Goal: Information Seeking & Learning: Check status

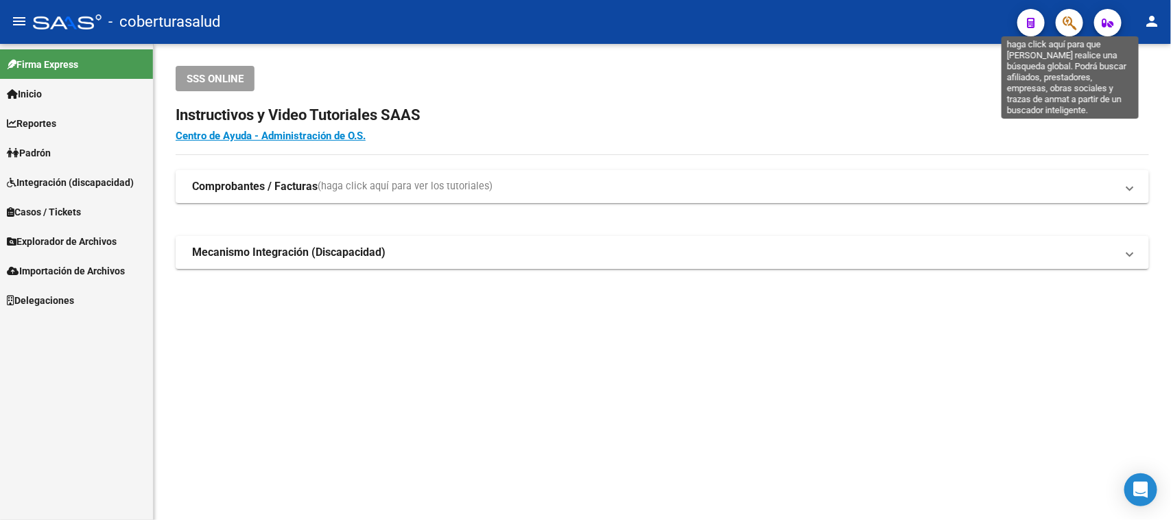
click at [1071, 19] on icon "button" at bounding box center [1070, 23] width 14 height 16
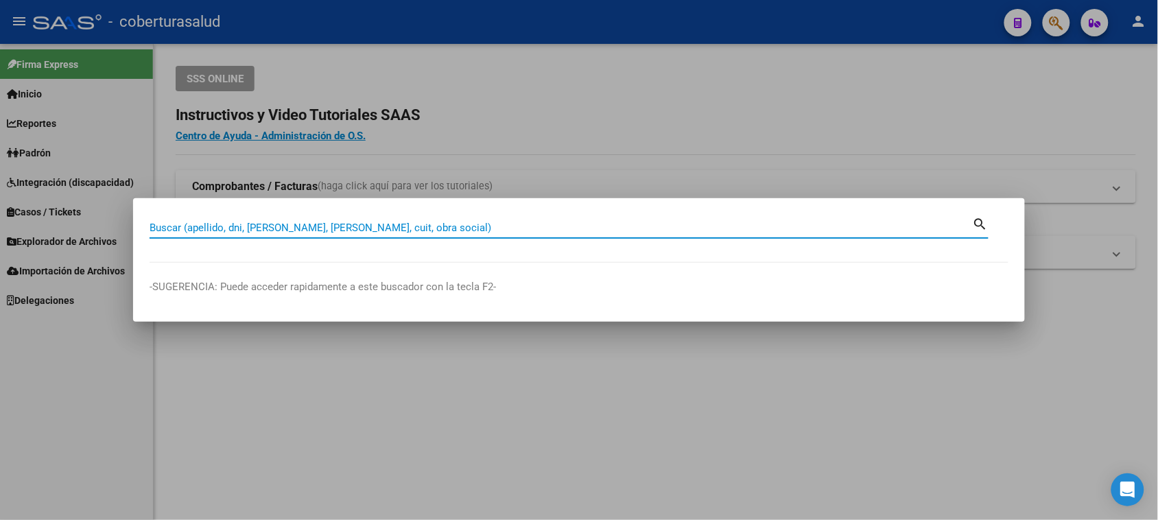
paste input "20339772895"
type input "20339772895"
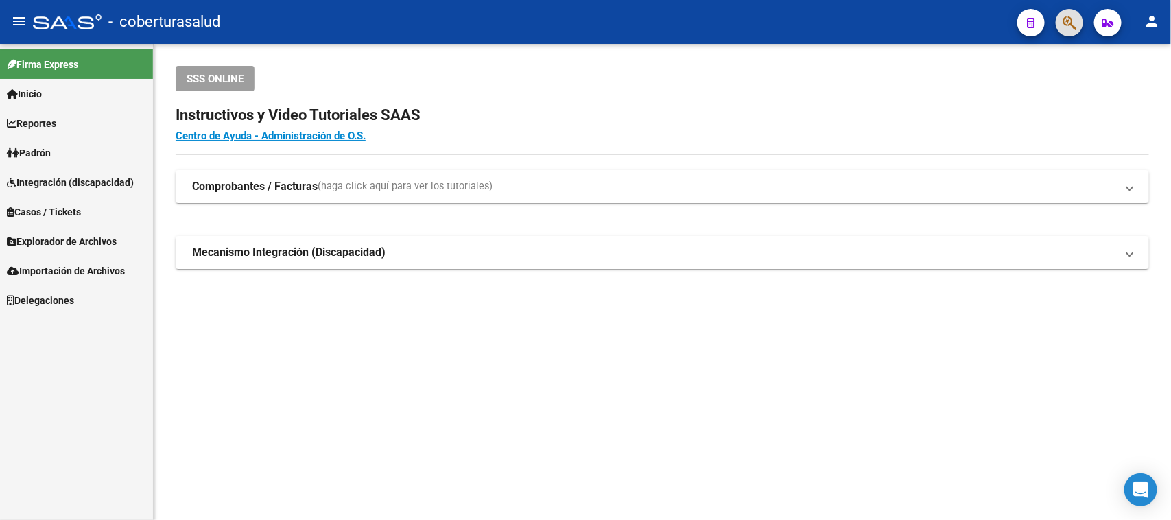
click at [36, 149] on span "Padrón" at bounding box center [29, 152] width 44 height 15
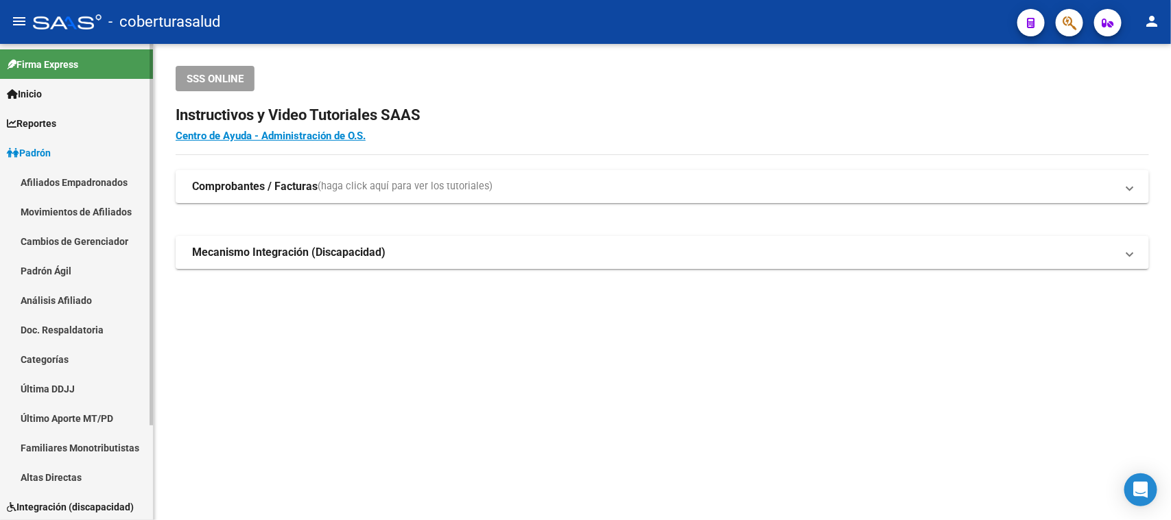
click at [36, 149] on span "Padrón" at bounding box center [29, 152] width 44 height 15
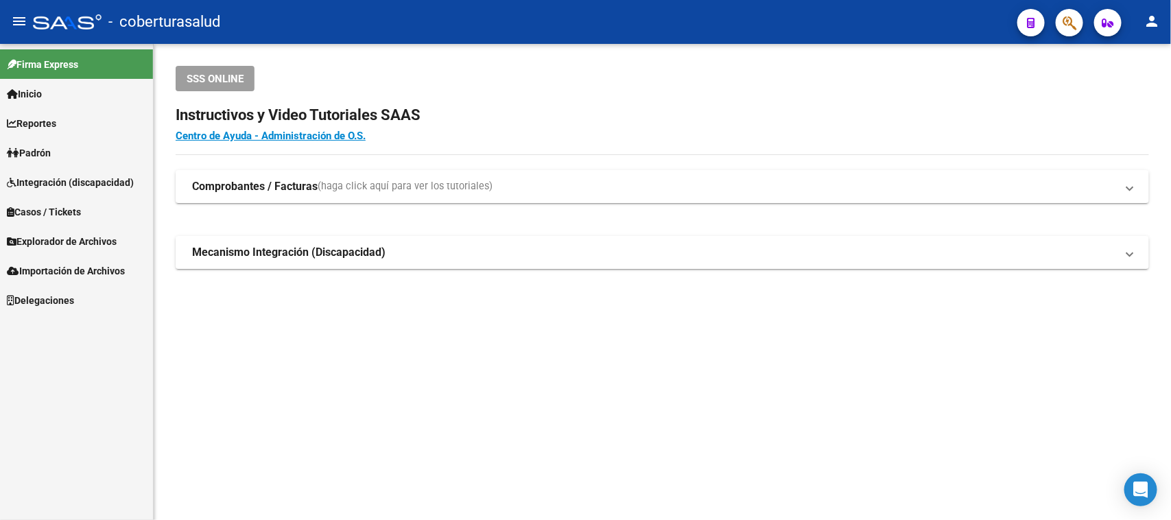
click at [38, 202] on link "Casos / Tickets" at bounding box center [76, 211] width 153 height 29
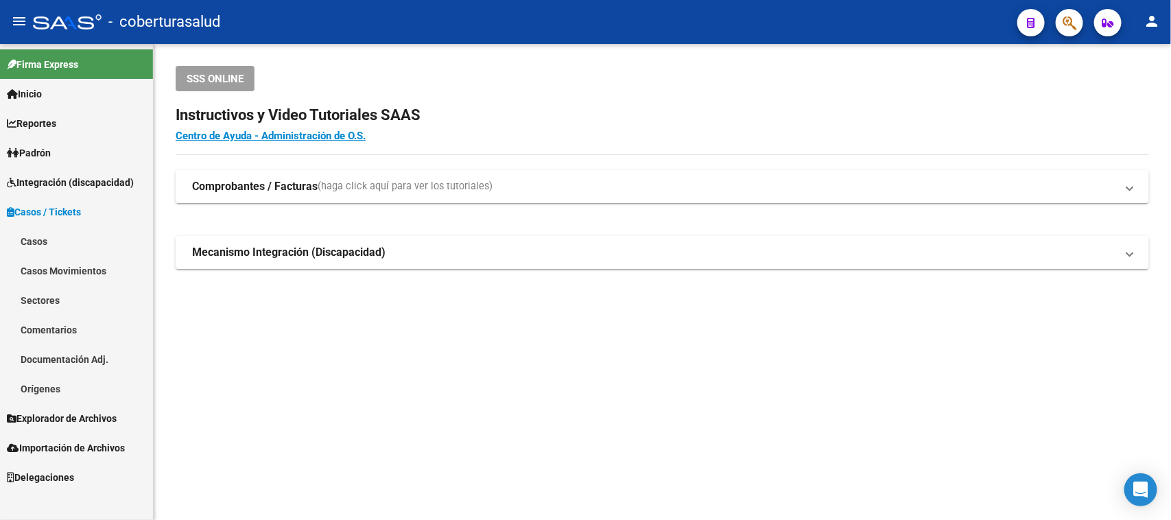
click at [38, 202] on link "Casos / Tickets" at bounding box center [76, 211] width 153 height 29
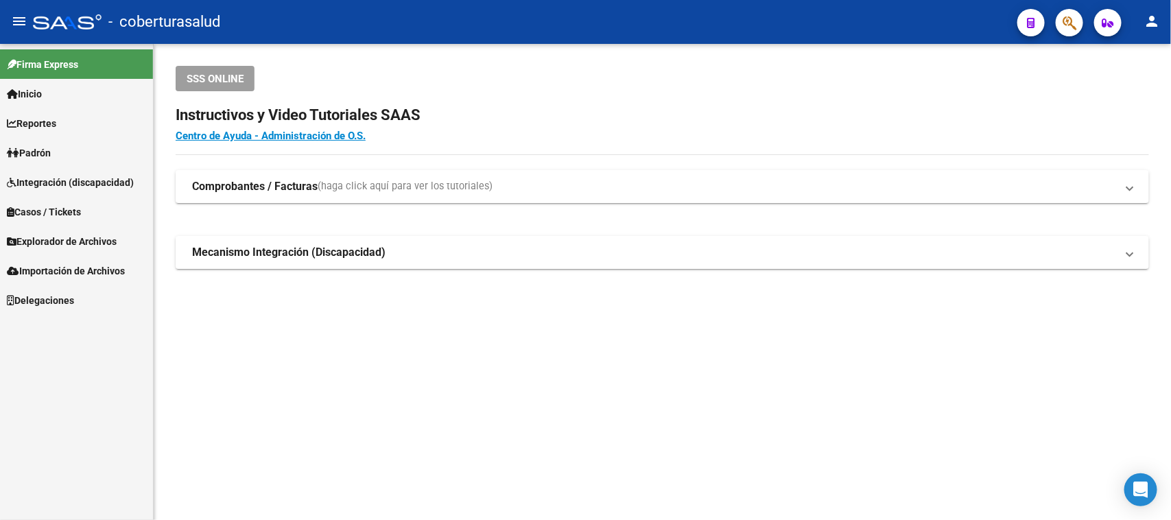
click at [52, 244] on span "Explorador de Archivos" at bounding box center [62, 241] width 110 height 15
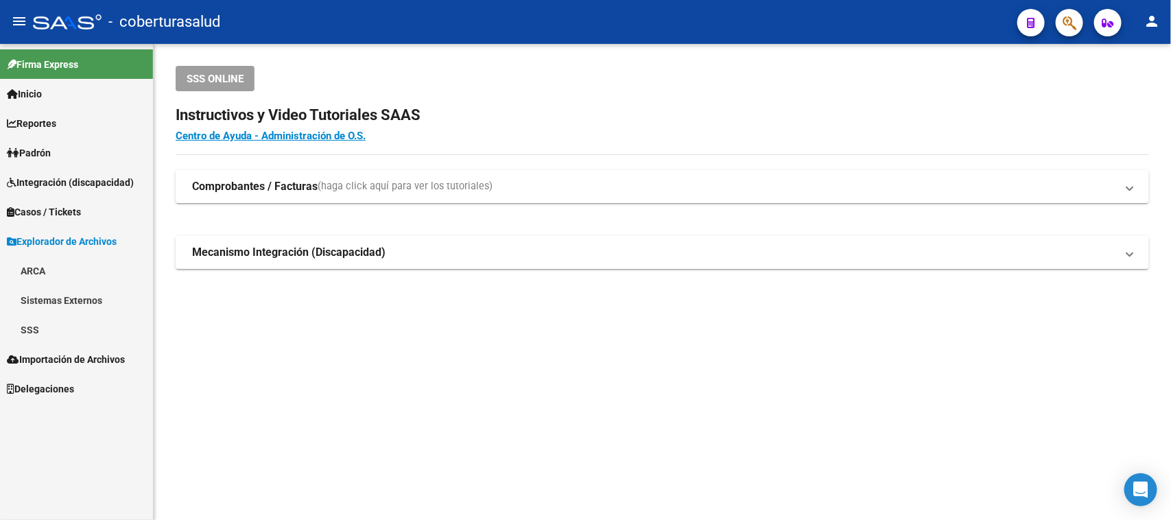
click at [27, 324] on link "SSS" at bounding box center [76, 329] width 153 height 29
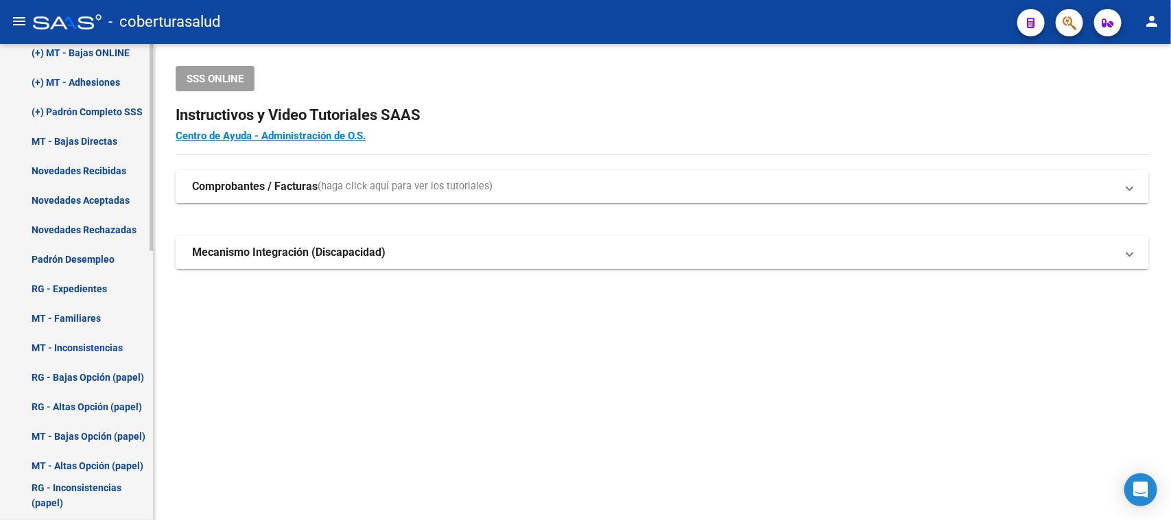
scroll to position [429, 0]
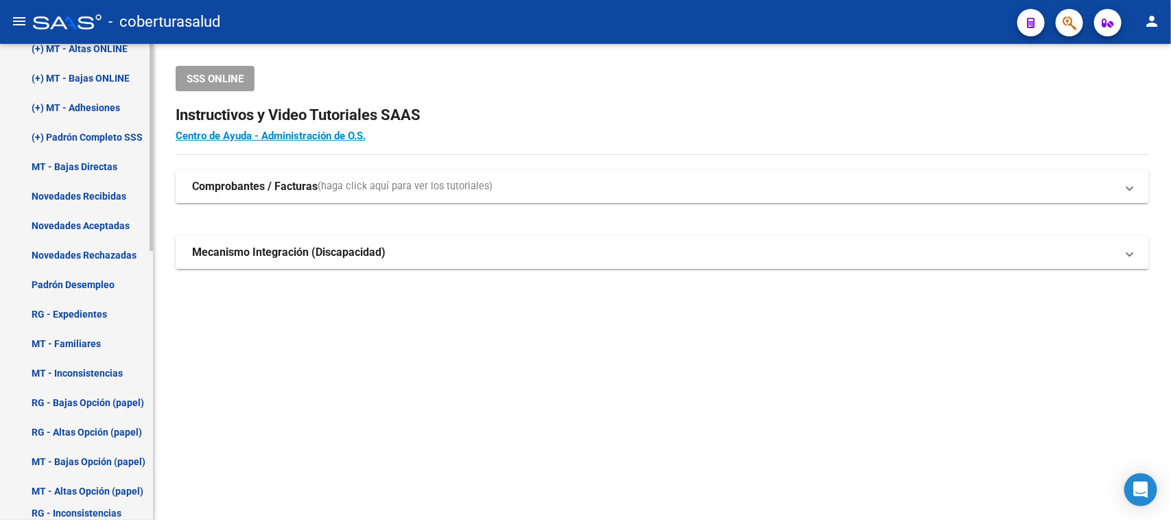
click at [107, 129] on link "(+) Padrón Completo SSS" at bounding box center [76, 136] width 153 height 29
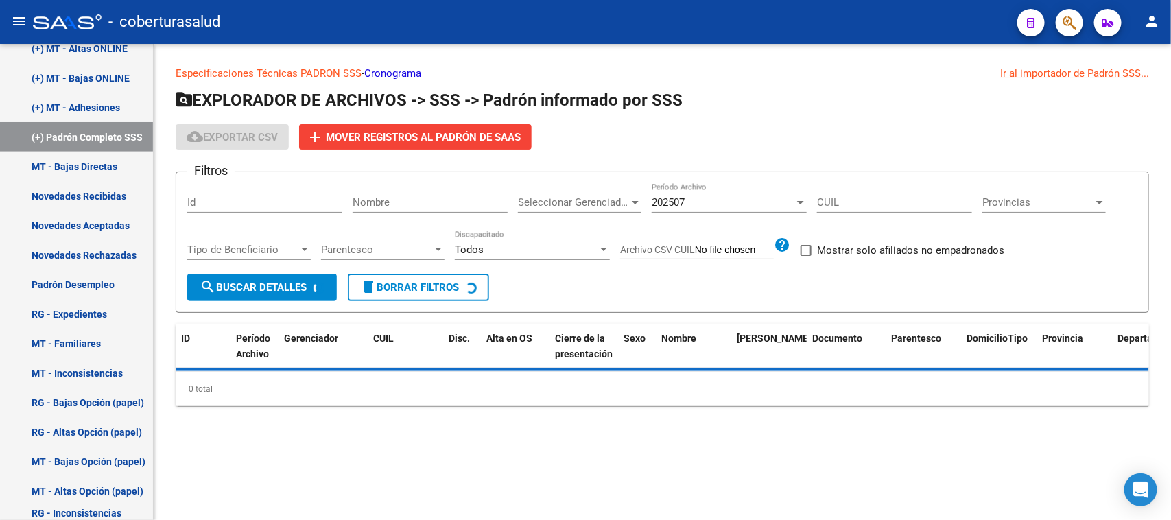
click at [848, 207] on div "CUIL" at bounding box center [894, 197] width 155 height 29
paste input "20-33977289-5"
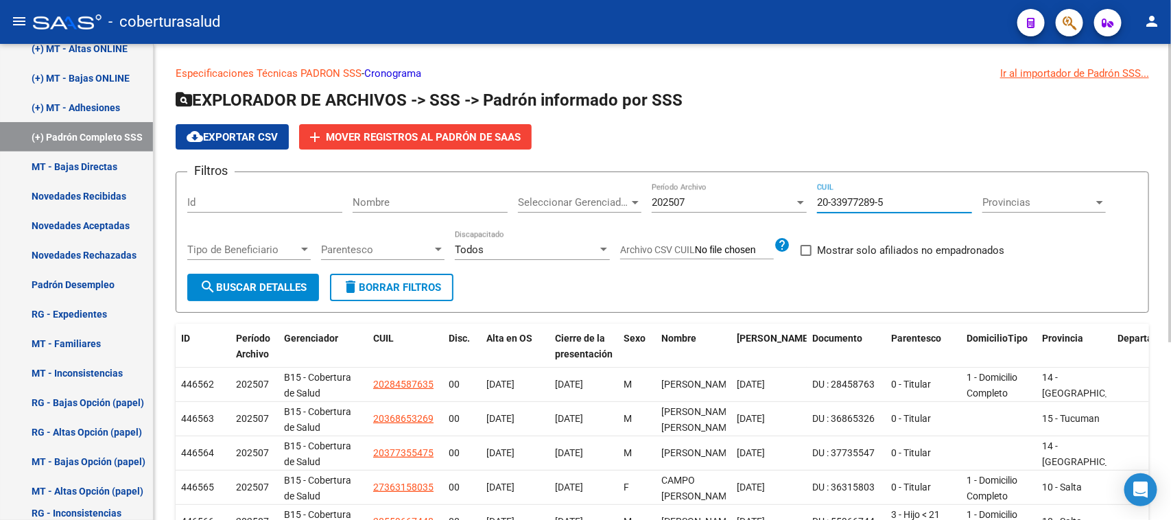
type input "20-33977289-5"
click at [247, 281] on span "search Buscar Detalles" at bounding box center [253, 287] width 107 height 12
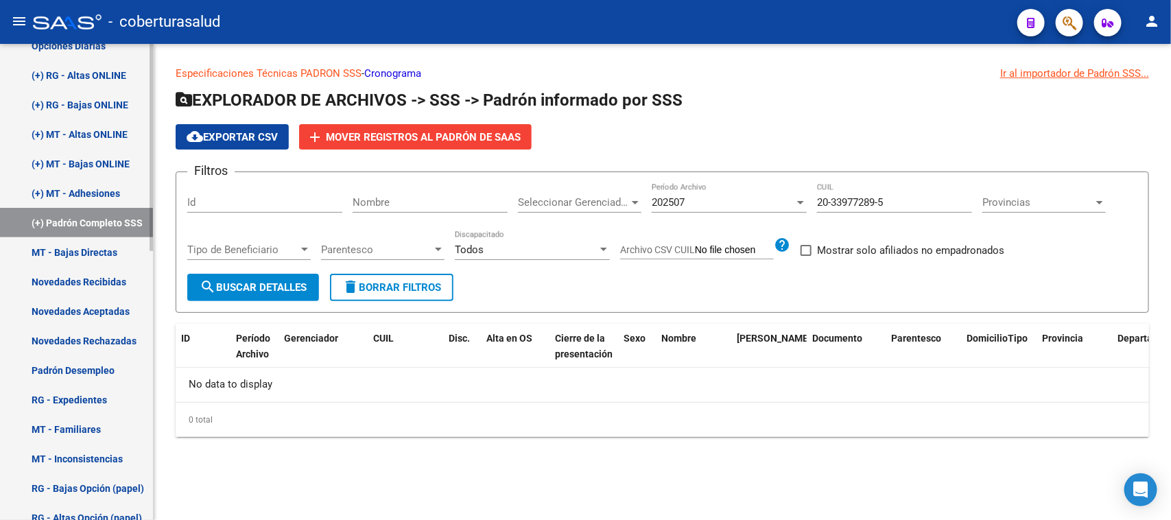
scroll to position [257, 0]
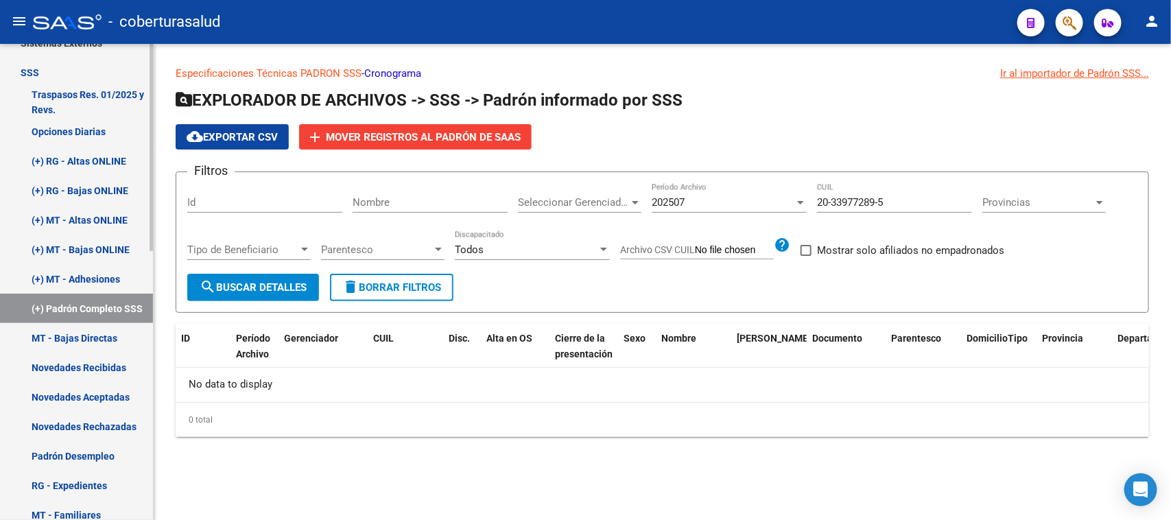
click at [78, 121] on link "Opciones Diarias" at bounding box center [76, 131] width 153 height 29
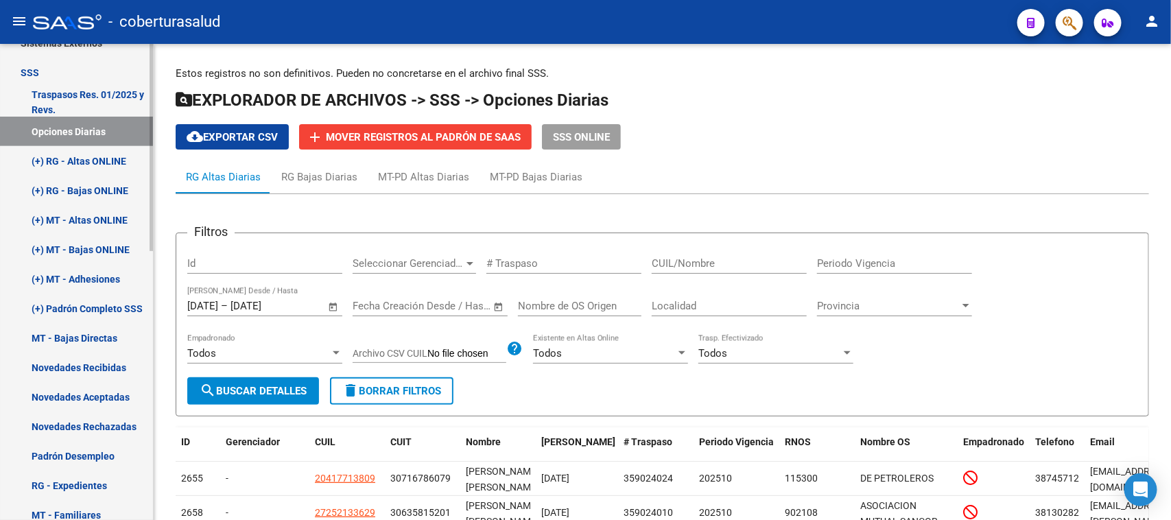
click at [94, 151] on link "(+) RG - Altas ONLINE" at bounding box center [76, 160] width 153 height 29
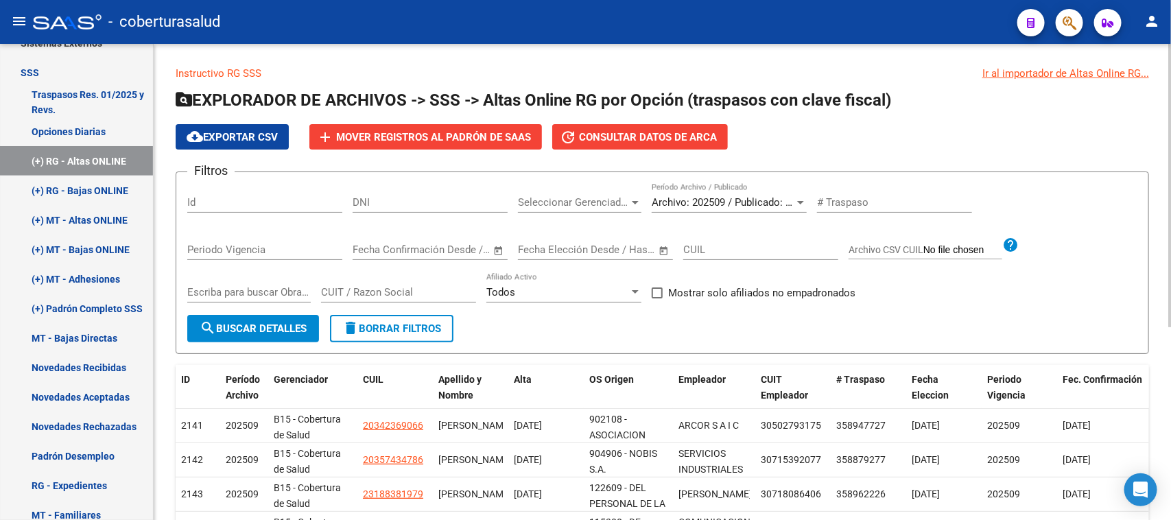
click at [763, 252] on input "CUIL" at bounding box center [760, 250] width 155 height 12
paste input "20-33977289-5"
type input "20-33977289-5"
click at [246, 323] on span "search Buscar Detalles" at bounding box center [253, 328] width 107 height 12
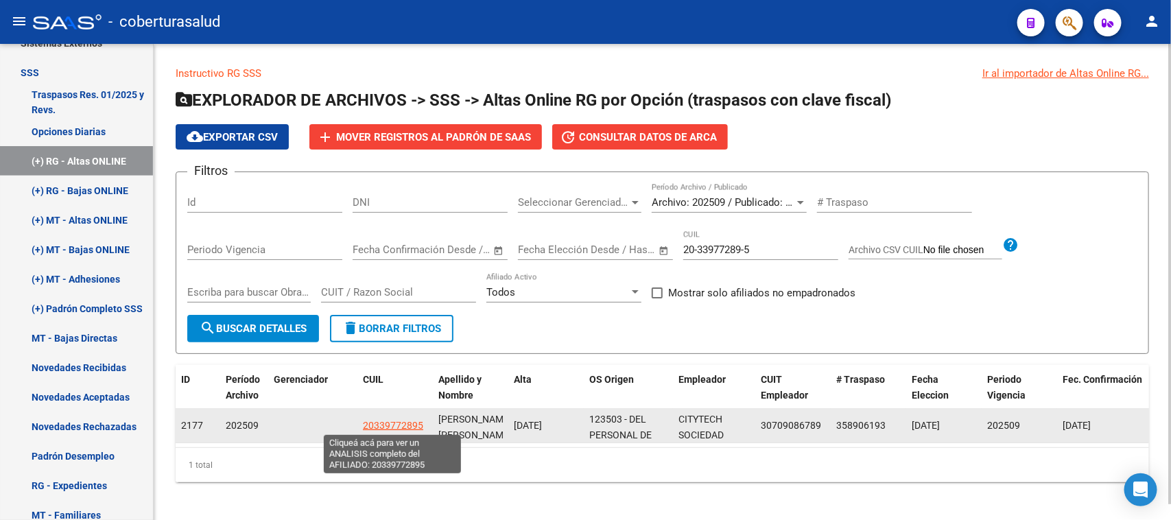
click at [410, 423] on span "20339772895" at bounding box center [393, 425] width 60 height 11
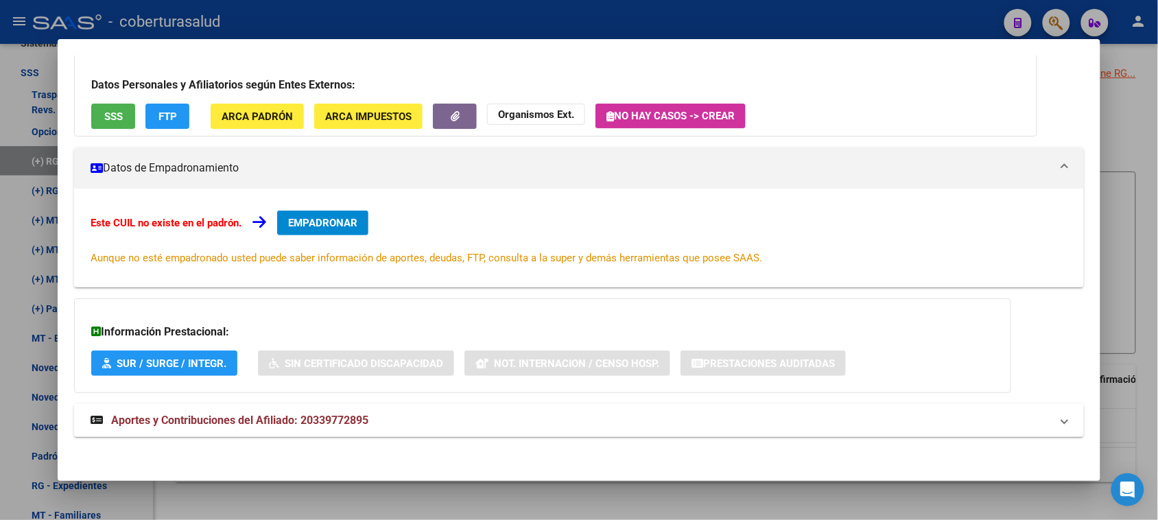
scroll to position [100, 0]
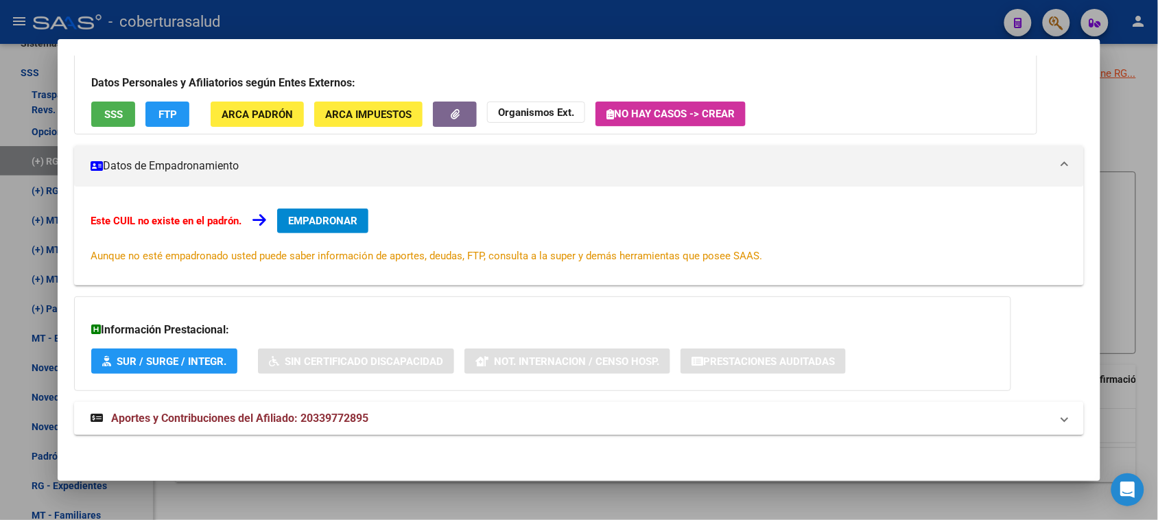
click at [93, 114] on button "SSS" at bounding box center [113, 114] width 44 height 25
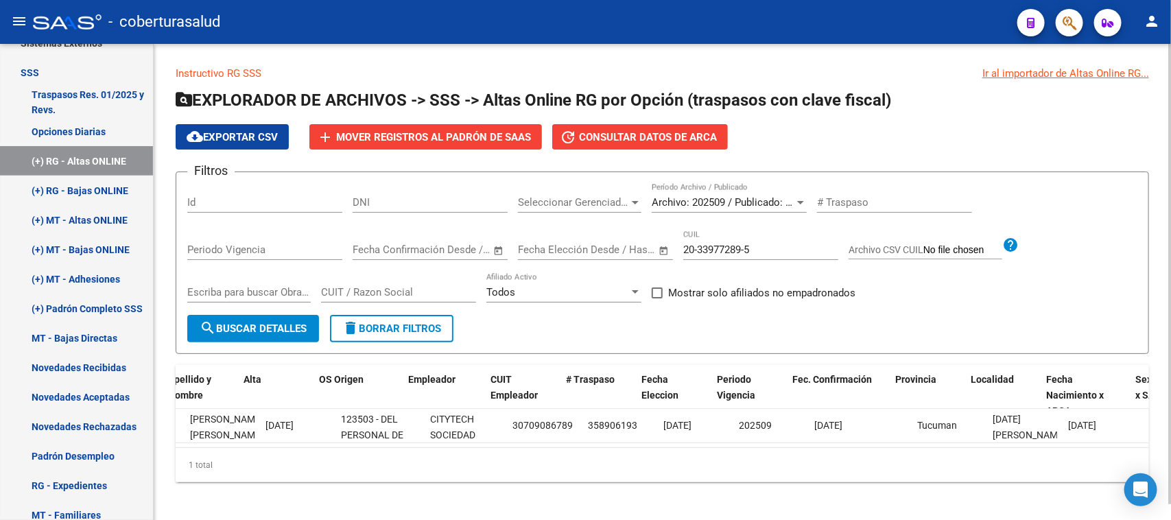
scroll to position [0, 292]
